Goal: Communication & Community: Answer question/provide support

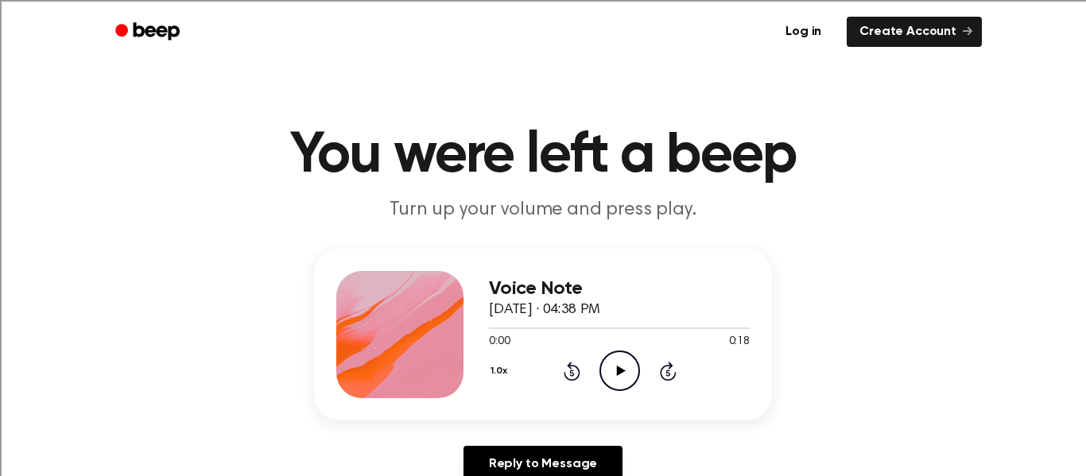
click at [619, 381] on icon "Play Audio" at bounding box center [620, 371] width 41 height 41
click at [619, 381] on icon "Pause Audio" at bounding box center [620, 371] width 41 height 41
click at [578, 370] on icon at bounding box center [572, 371] width 17 height 19
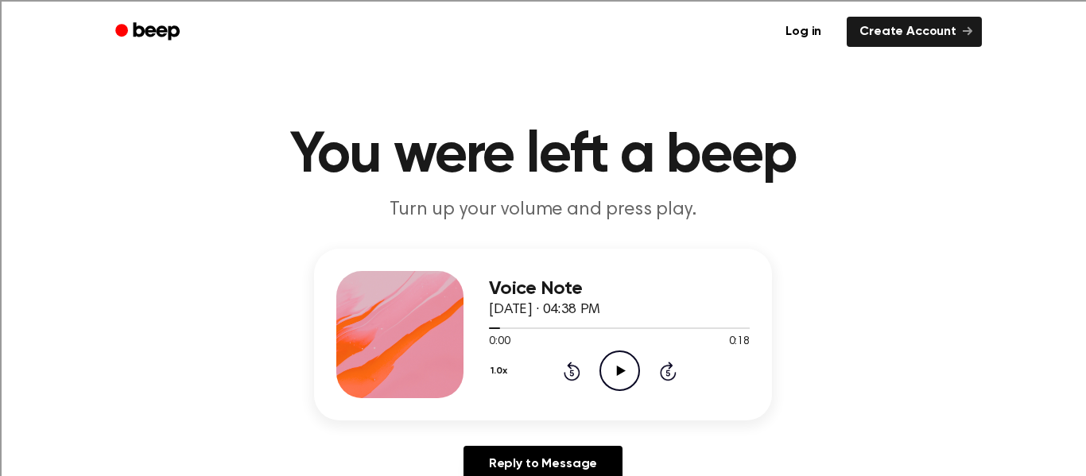
click at [578, 370] on icon at bounding box center [572, 371] width 17 height 19
click at [614, 371] on icon "Play Audio" at bounding box center [620, 371] width 41 height 41
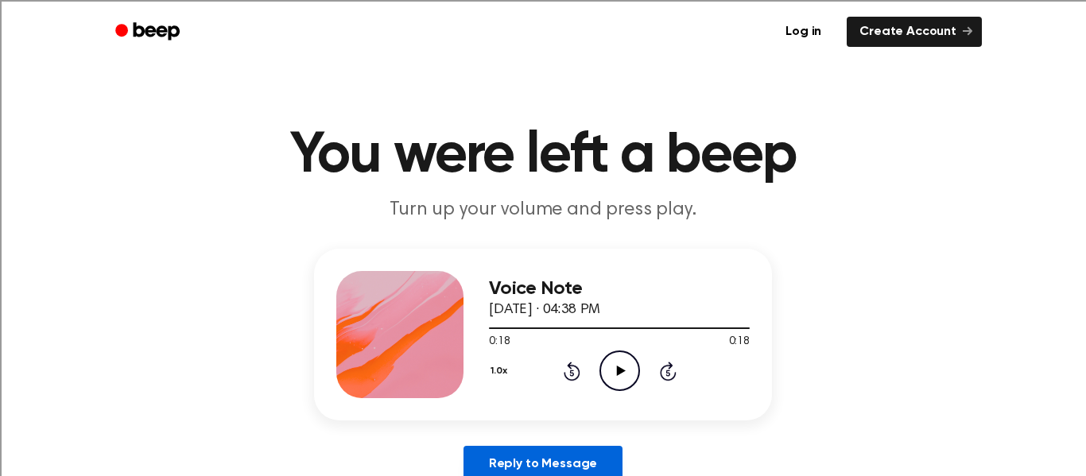
click at [603, 458] on link "Reply to Message" at bounding box center [543, 464] width 159 height 37
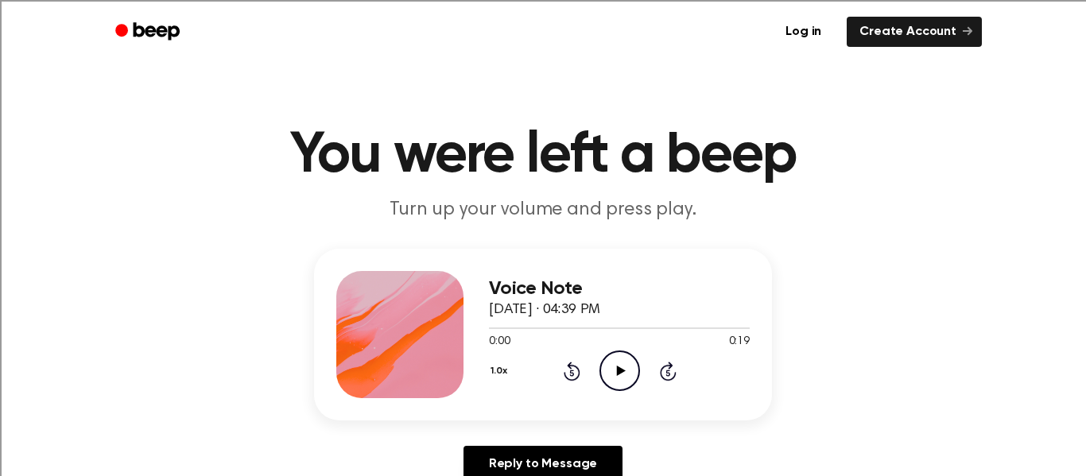
click at [625, 377] on icon "Play Audio" at bounding box center [620, 371] width 41 height 41
click at [615, 383] on icon "Play Audio" at bounding box center [620, 371] width 41 height 41
